Goal: Navigation & Orientation: Find specific page/section

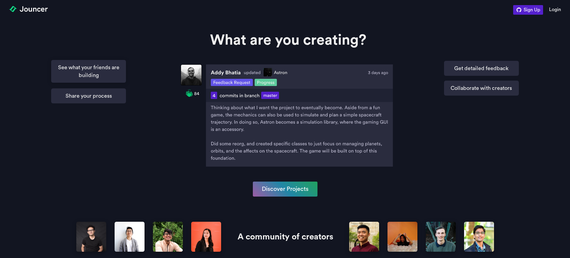
click at [93, 69] on p "See what your friends are building" at bounding box center [88, 71] width 75 height 23
click at [98, 94] on p "Share your process" at bounding box center [88, 94] width 75 height 15
click at [467, 69] on p "Get detailed feedback" at bounding box center [481, 67] width 75 height 15
click at [475, 85] on p "Collaborate with creators" at bounding box center [481, 87] width 75 height 15
click at [300, 190] on link "Discover Projects" at bounding box center [285, 187] width 65 height 15
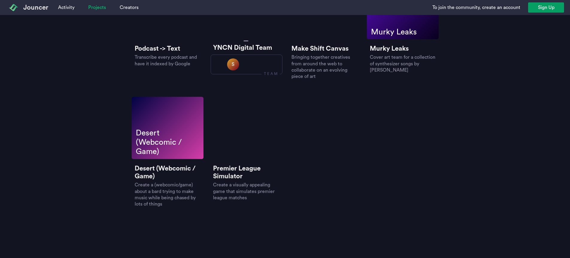
scroll to position [874, 0]
